Goal: Information Seeking & Learning: Learn about a topic

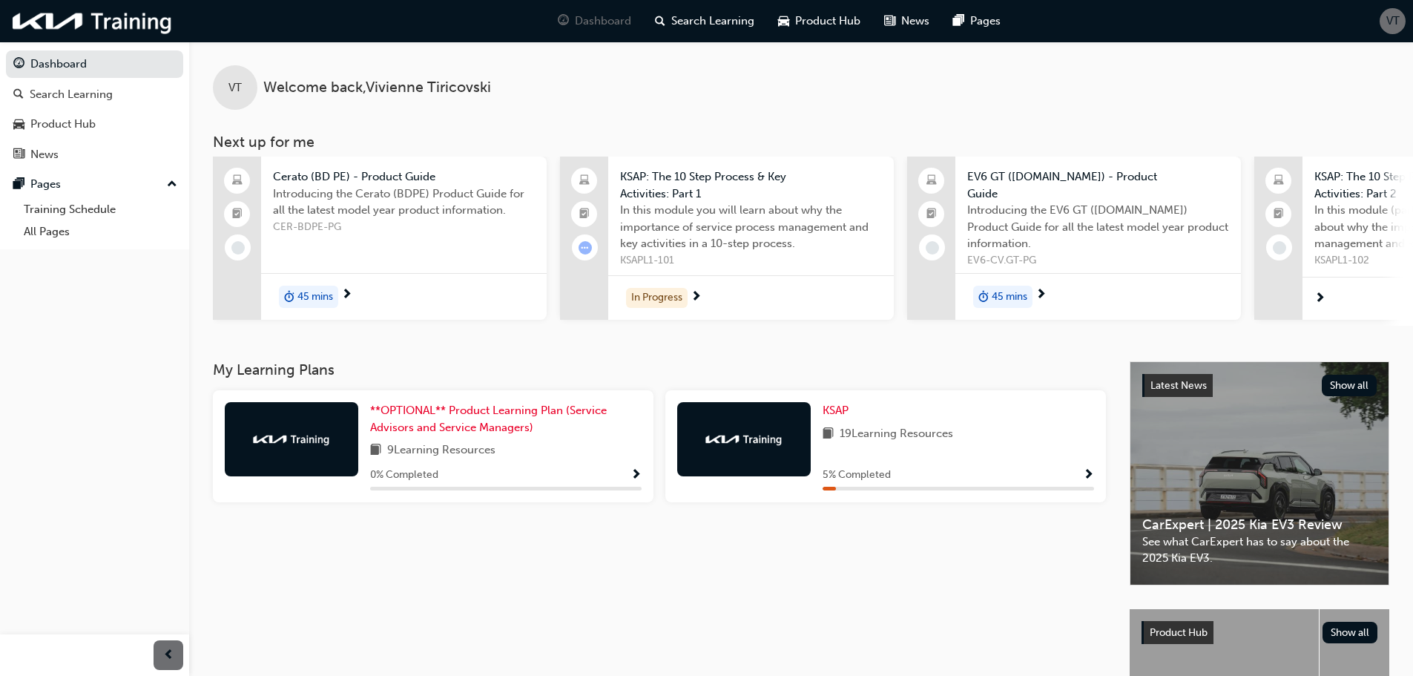
click at [1085, 474] on span "Show Progress" at bounding box center [1088, 475] width 11 height 13
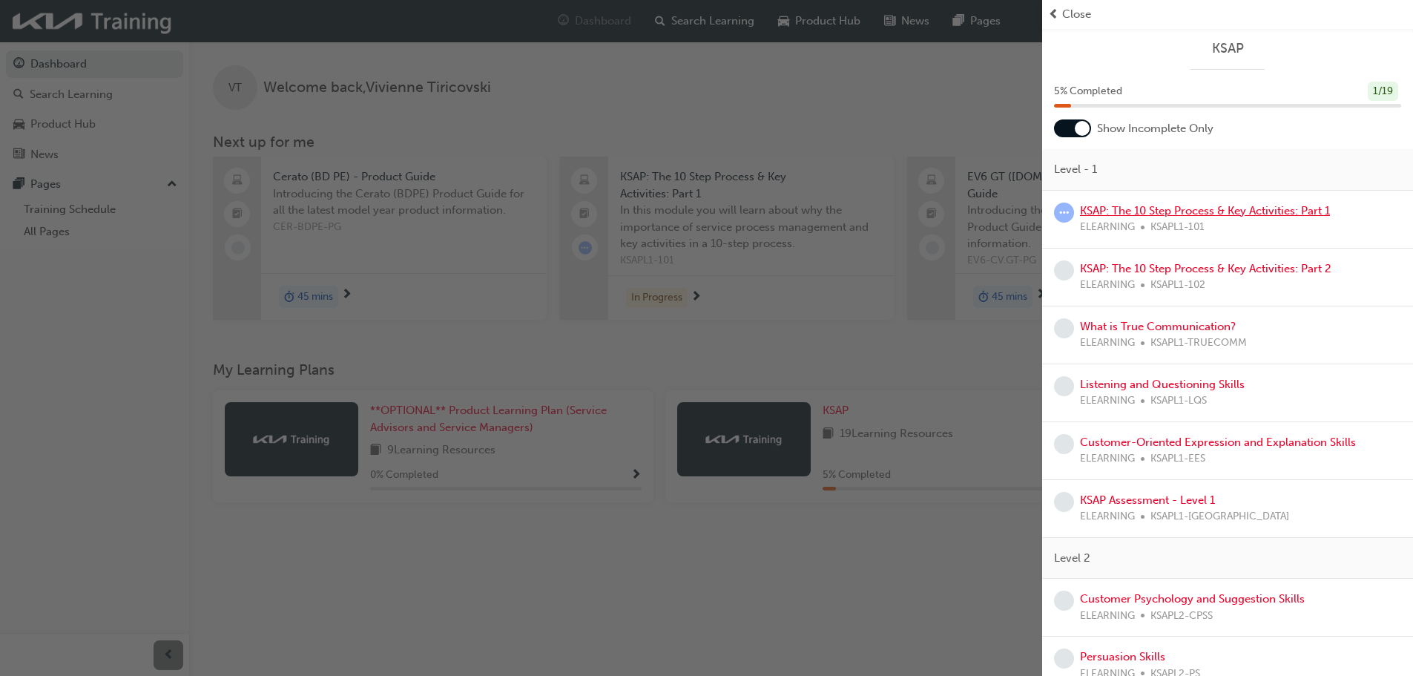
click at [1163, 210] on link "KSAP: The 10 Step Process & Key Activities: Part 1" at bounding box center [1205, 210] width 250 height 13
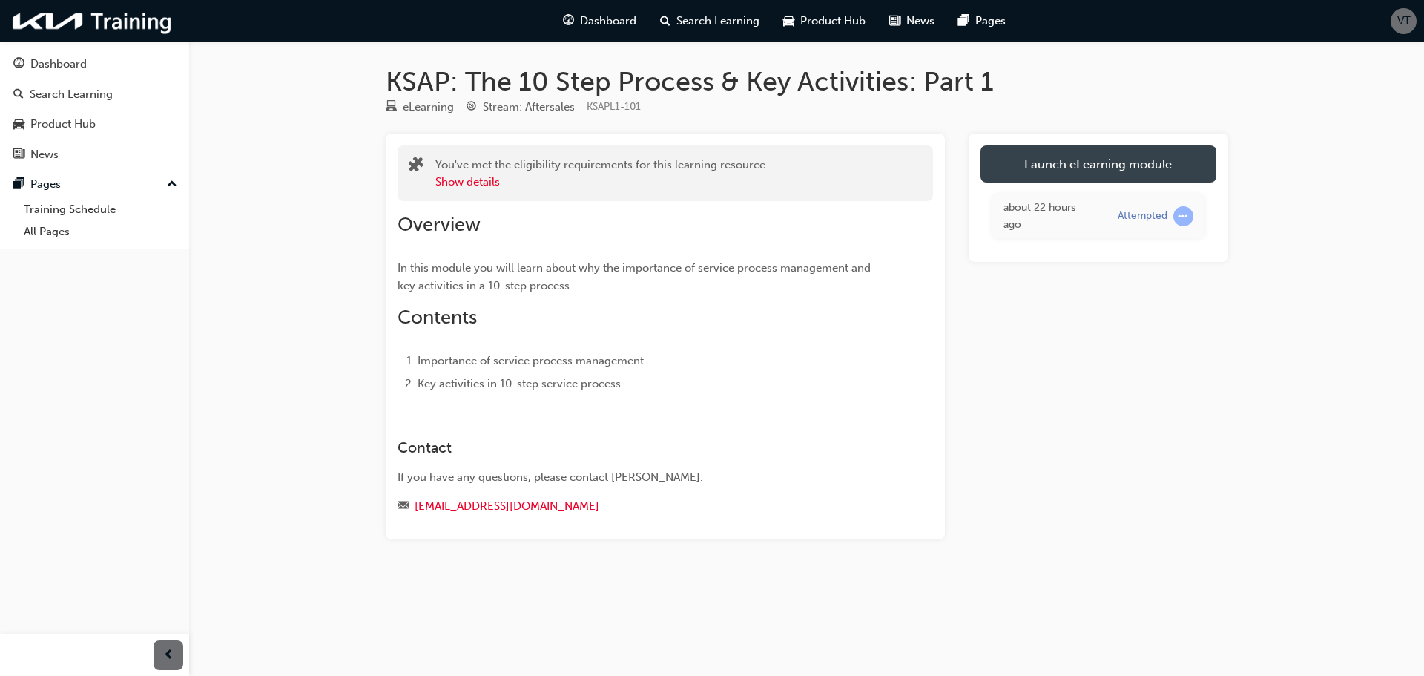
click at [1051, 164] on link "Launch eLearning module" at bounding box center [1098, 163] width 236 height 37
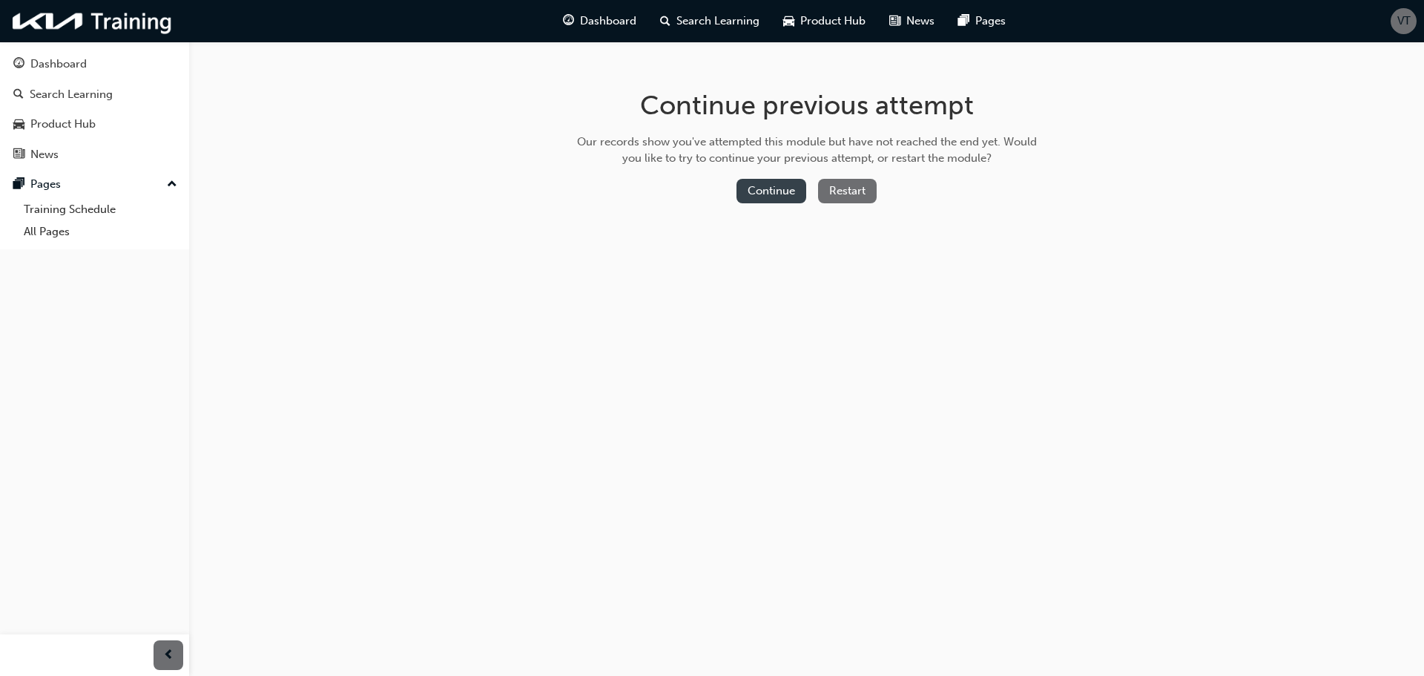
click at [794, 181] on button "Continue" at bounding box center [771, 191] width 70 height 24
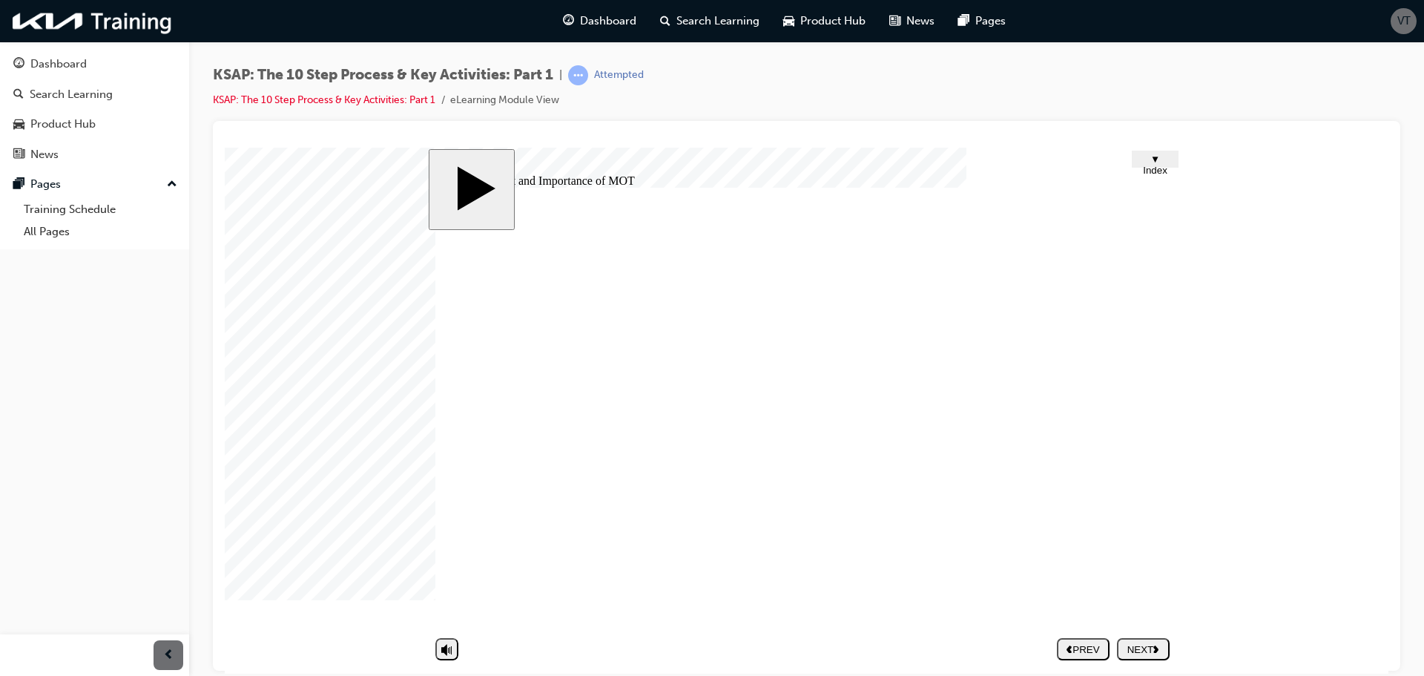
click at [1138, 639] on button "NEXT" at bounding box center [1143, 648] width 53 height 22
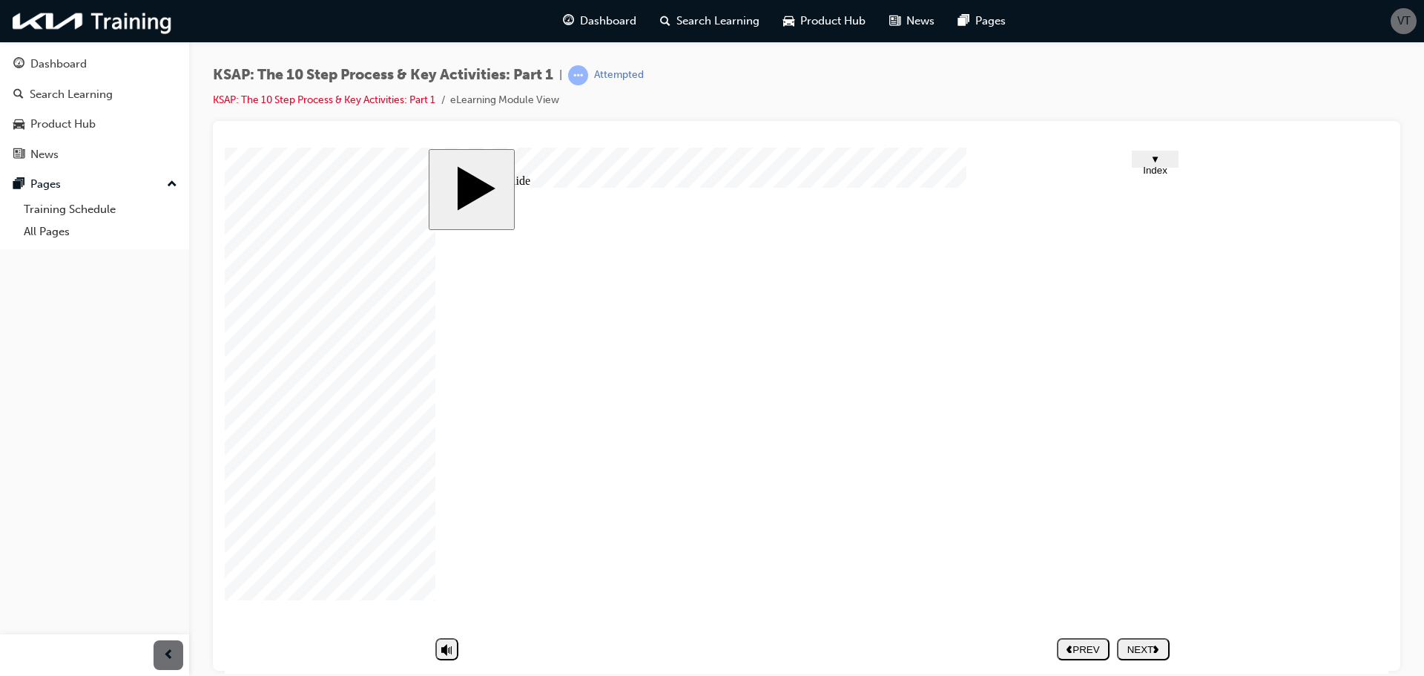
click at [692, 506] on div "Rectangle 9 Tip 1 Rectangle 9 Tip 2 Rectangle 9 Tip 3 Tip 3 Rectangle 2 Group 1…" at bounding box center [806, 413] width 742 height 452
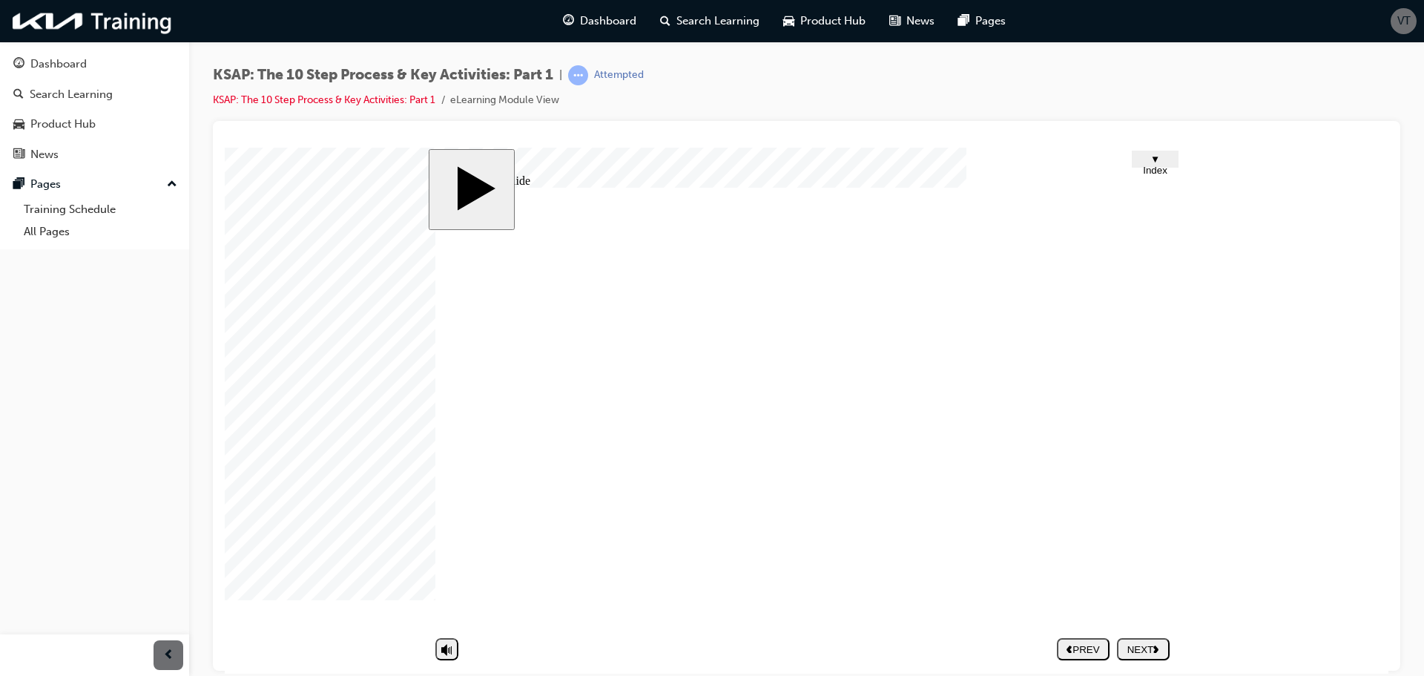
click at [1134, 645] on div "NEXT" at bounding box center [1143, 648] width 41 height 11
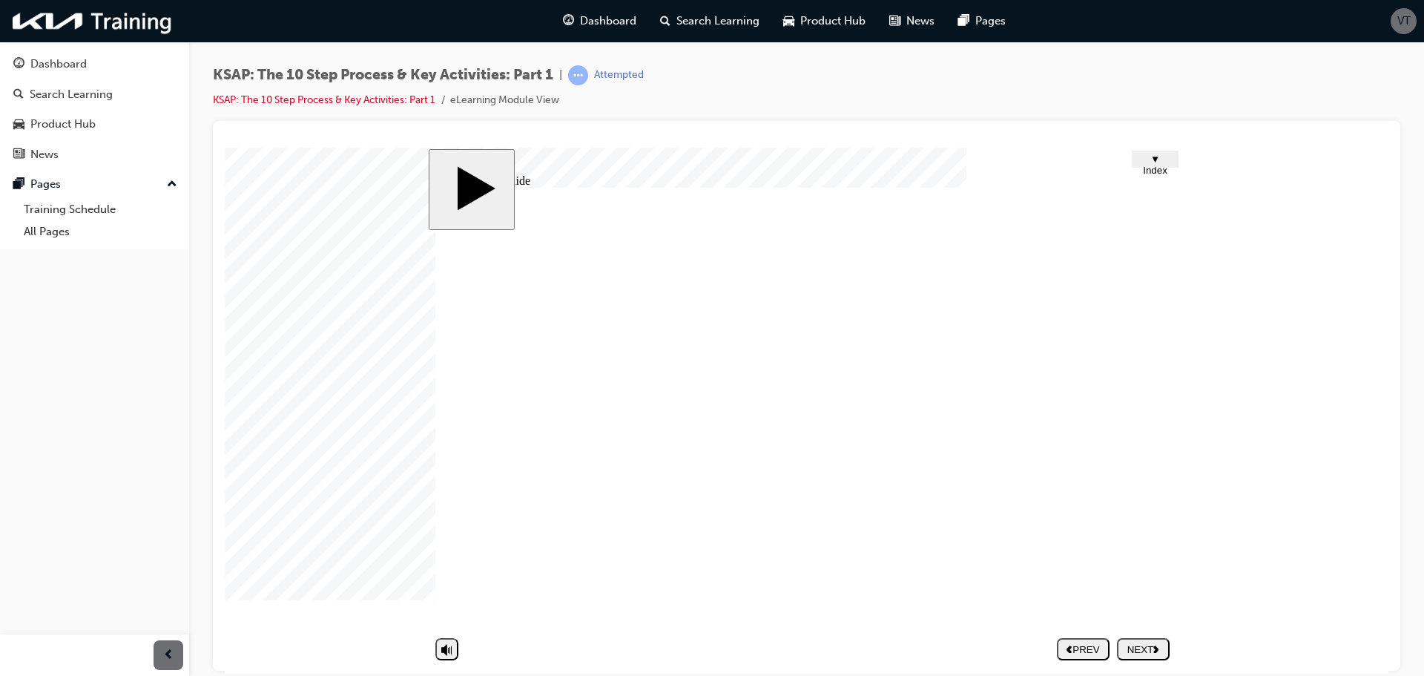
click at [1125, 647] on div "NEXT" at bounding box center [1143, 648] width 41 height 11
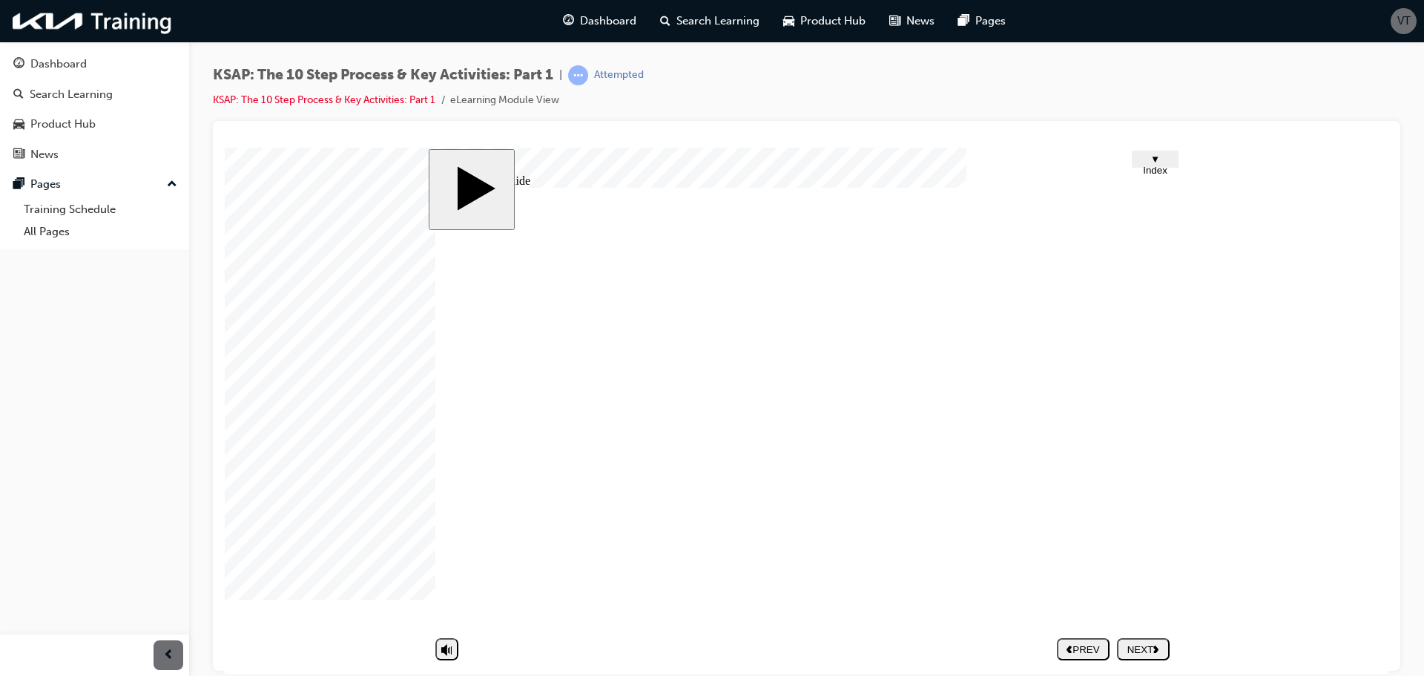
click at [1143, 654] on div "NEXT" at bounding box center [1143, 648] width 41 height 11
click at [299, 221] on div at bounding box center [262, 184] width 74 height 74
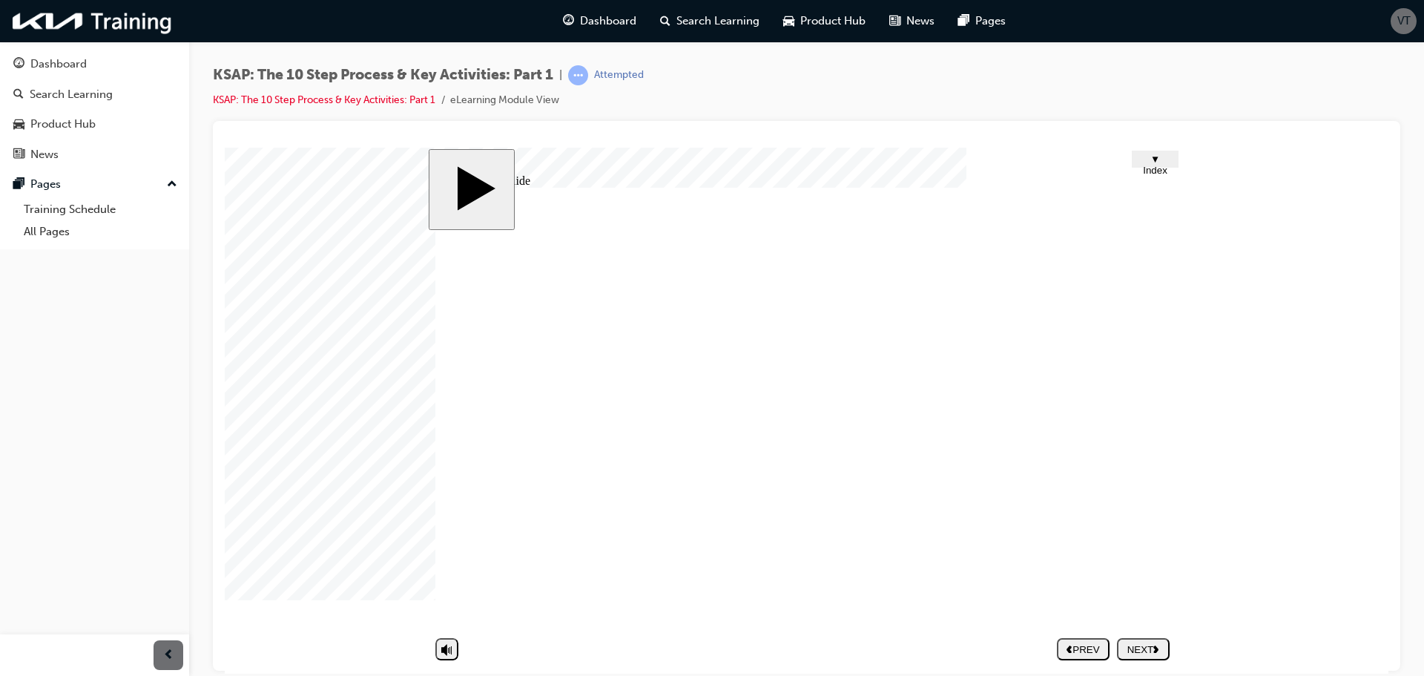
click at [299, 221] on div at bounding box center [262, 184] width 74 height 74
drag, startPoint x: 676, startPoint y: 552, endPoint x: 983, endPoint y: 557, distance: 307.8
click at [299, 221] on div at bounding box center [262, 184] width 74 height 74
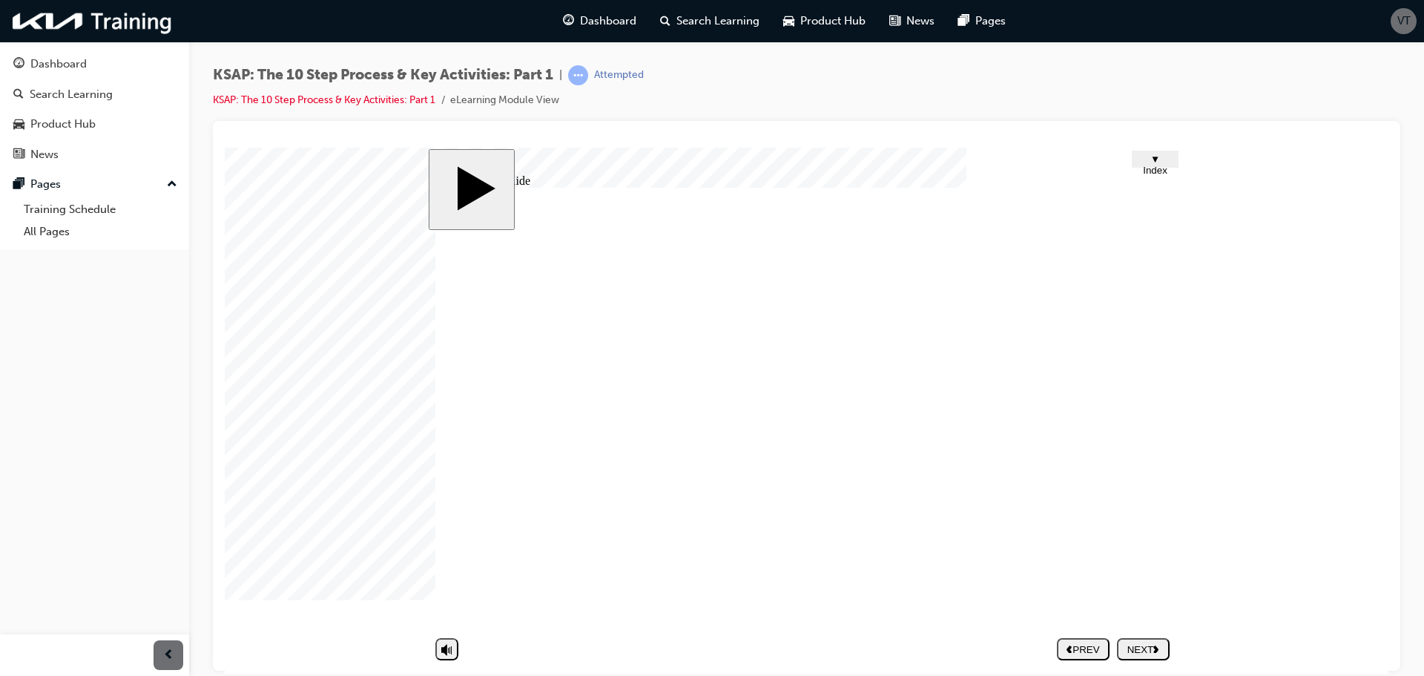
click at [299, 221] on div at bounding box center [262, 184] width 74 height 74
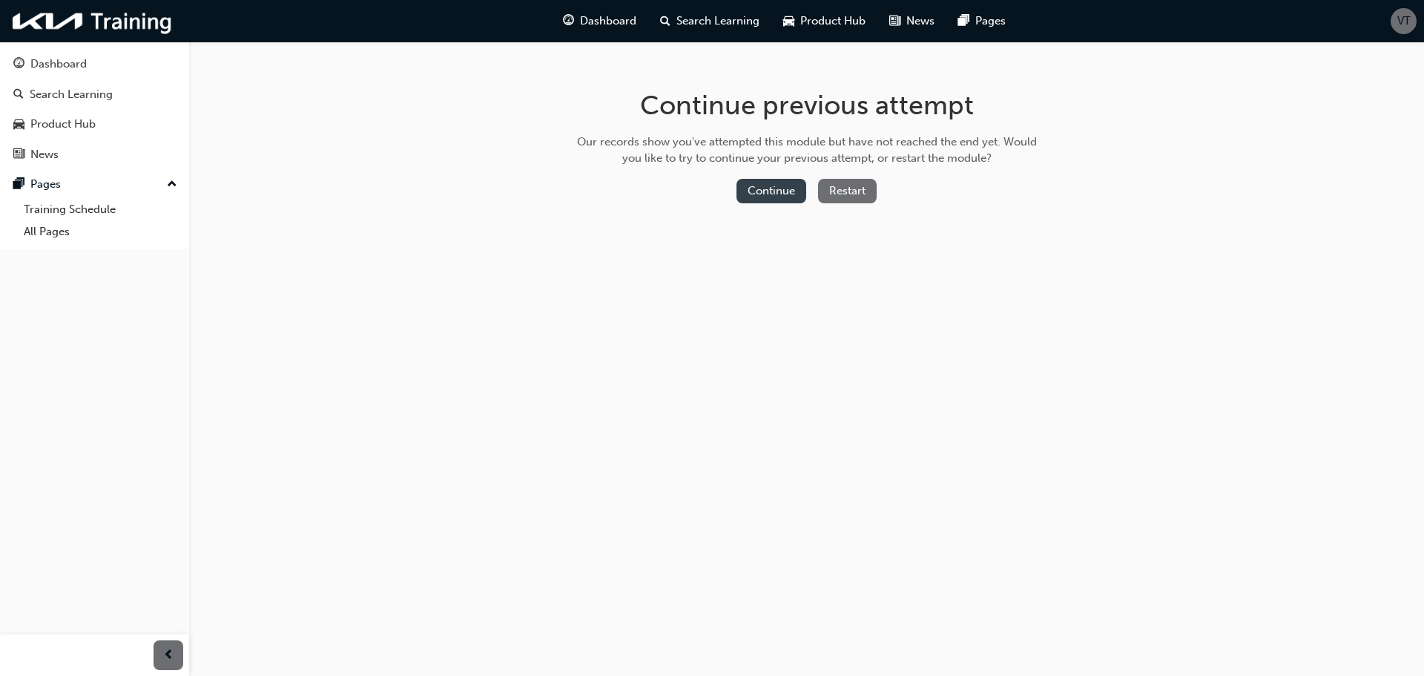
click at [771, 181] on button "Continue" at bounding box center [771, 191] width 70 height 24
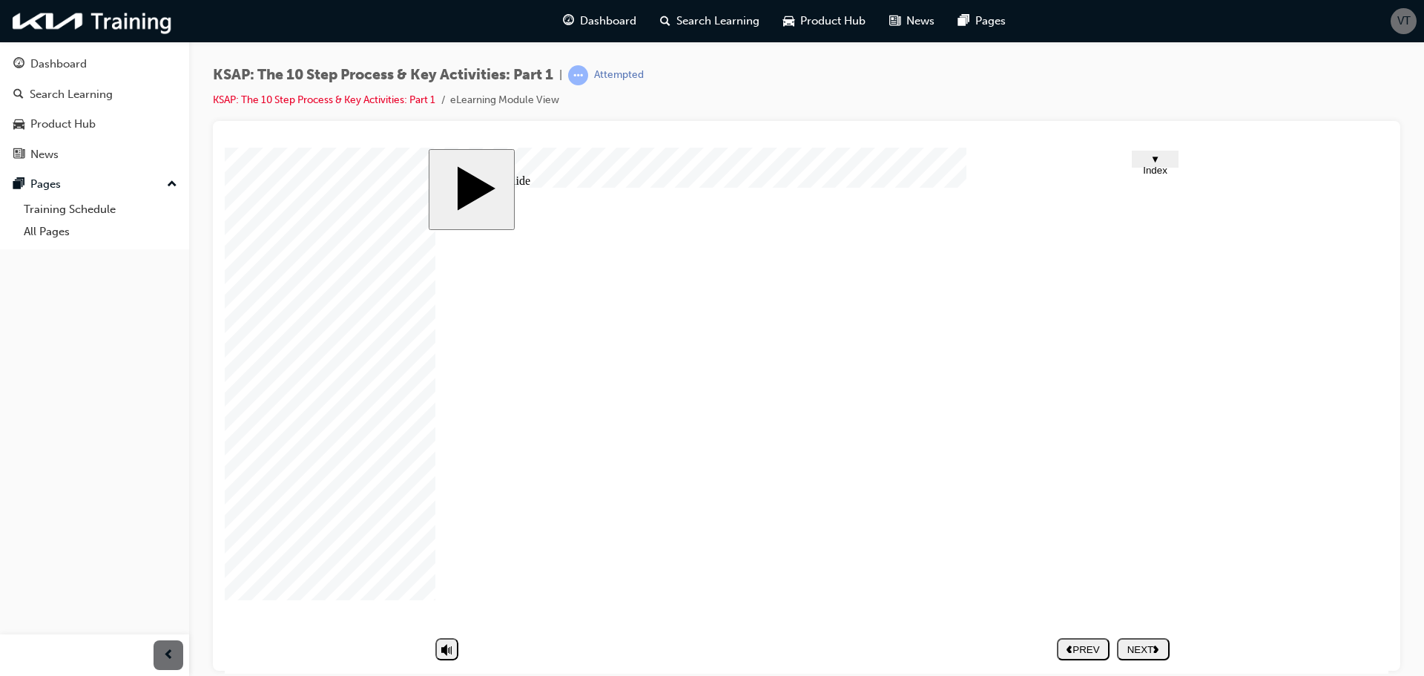
click at [1139, 644] on div "NEXT" at bounding box center [1143, 648] width 41 height 11
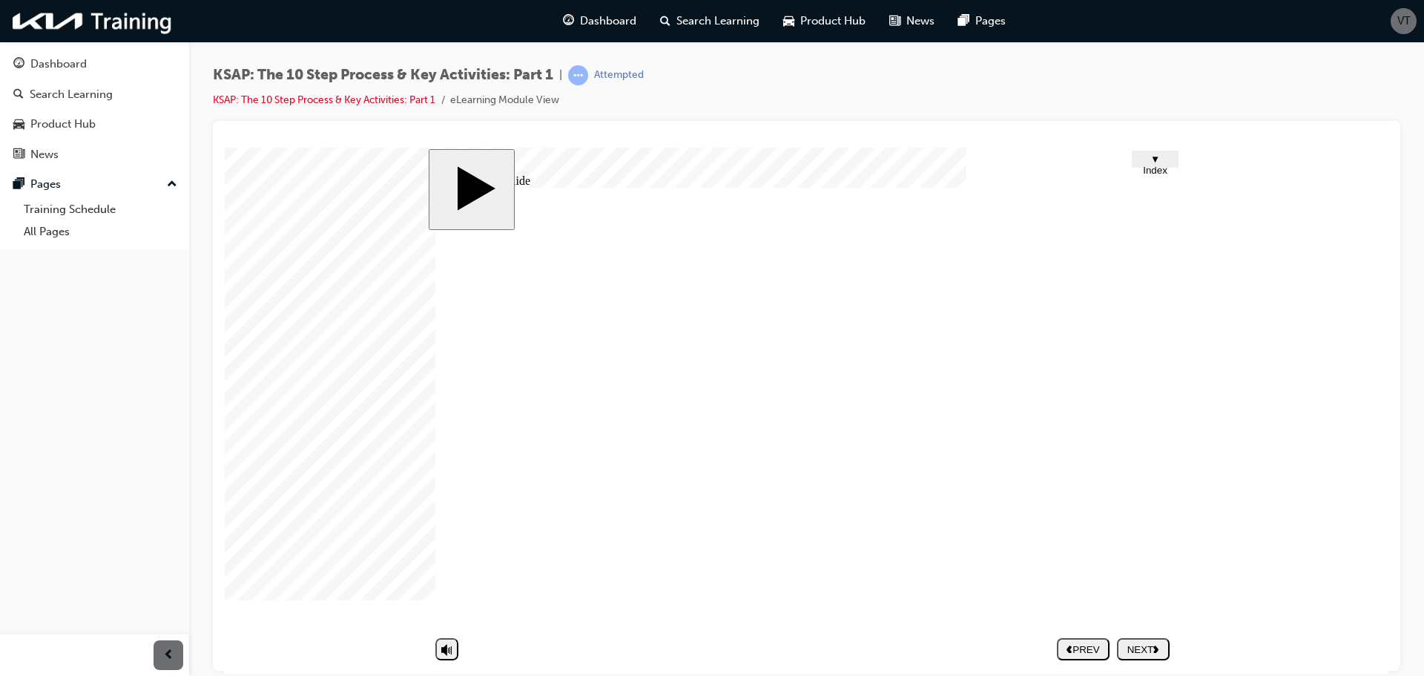
click at [1157, 651] on polygon "next" at bounding box center [1155, 647] width 5 height 7
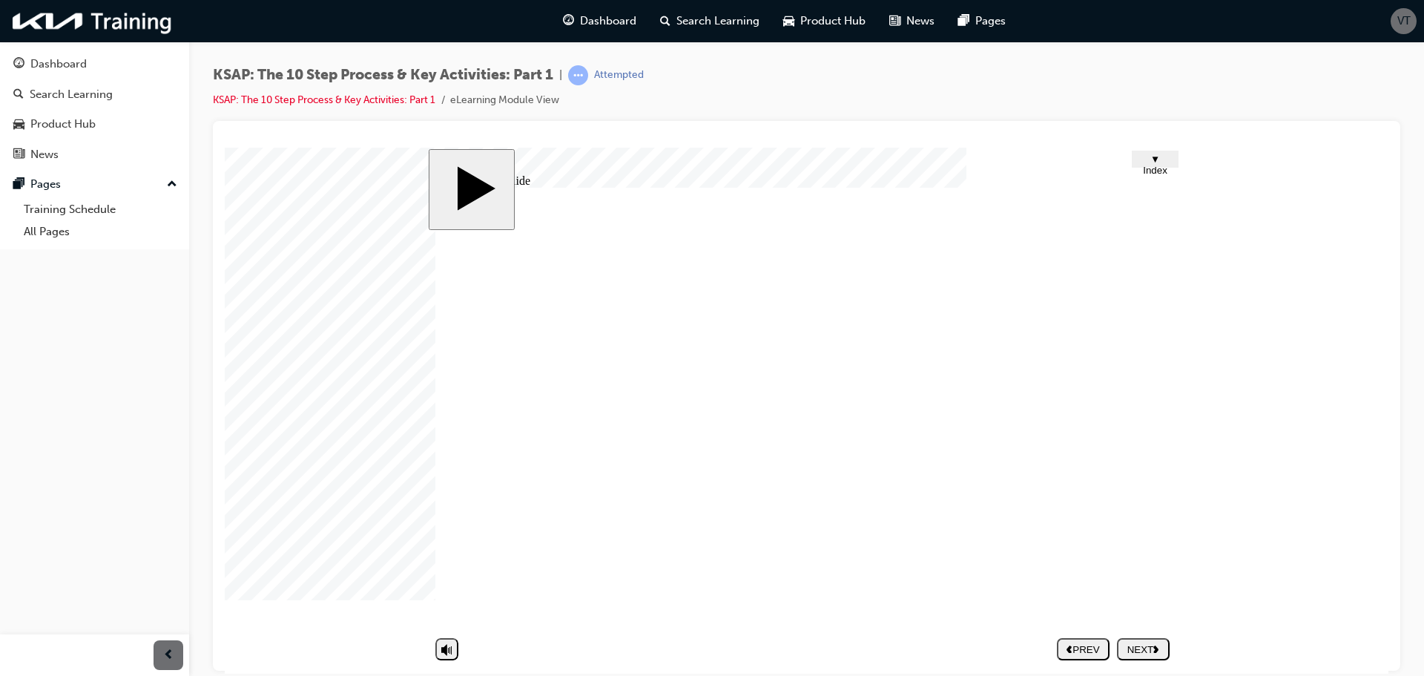
click at [1128, 650] on div "NEXT" at bounding box center [1143, 648] width 41 height 11
